Goal: Find specific page/section: Find specific page/section

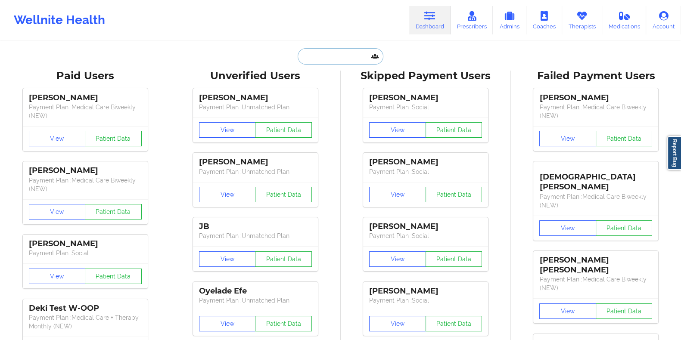
click at [350, 53] on input "text" at bounding box center [339, 56] width 85 height 16
paste input "[EMAIL_ADDRESS][DOMAIN_NAME]"
type input "[EMAIL_ADDRESS][DOMAIN_NAME]"
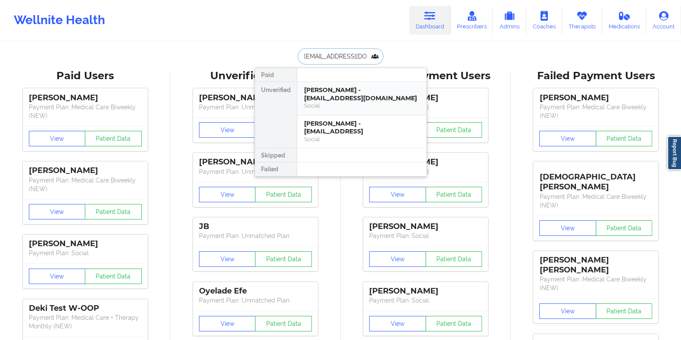
click at [349, 91] on div "[PERSON_NAME] - [EMAIL_ADDRESS][DOMAIN_NAME]" at bounding box center [361, 94] width 115 height 16
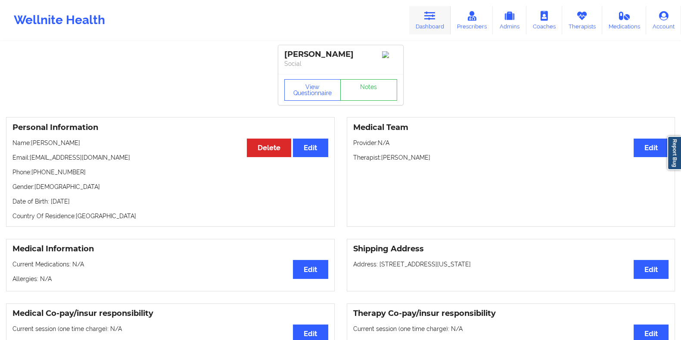
click at [431, 18] on icon at bounding box center [429, 15] width 11 height 9
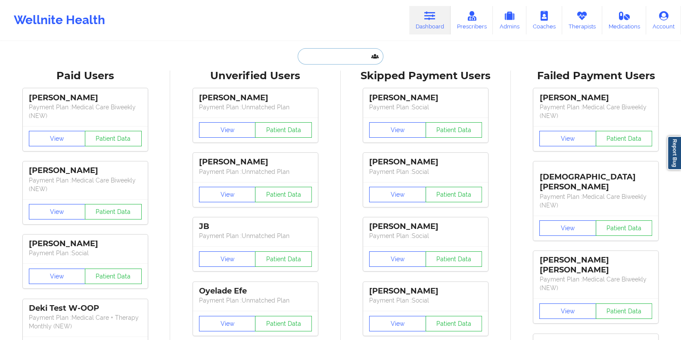
click at [342, 53] on input "text" at bounding box center [339, 56] width 85 height 16
paste input "[EMAIL_ADDRESS][DOMAIN_NAME]"
type input "[EMAIL_ADDRESS][DOMAIN_NAME]"
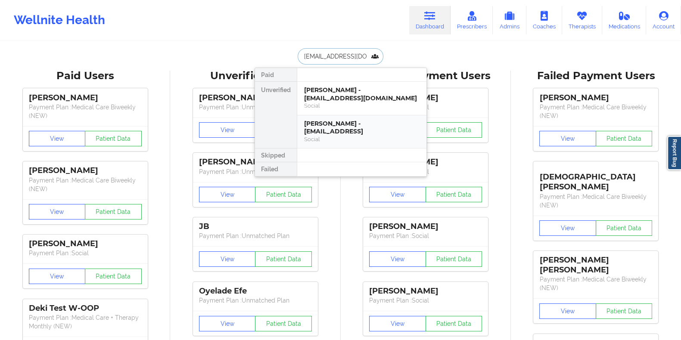
click at [359, 128] on div "[PERSON_NAME] - [EMAIL_ADDRESS]" at bounding box center [361, 128] width 115 height 16
